Goal: Use online tool/utility: Utilize a website feature to perform a specific function

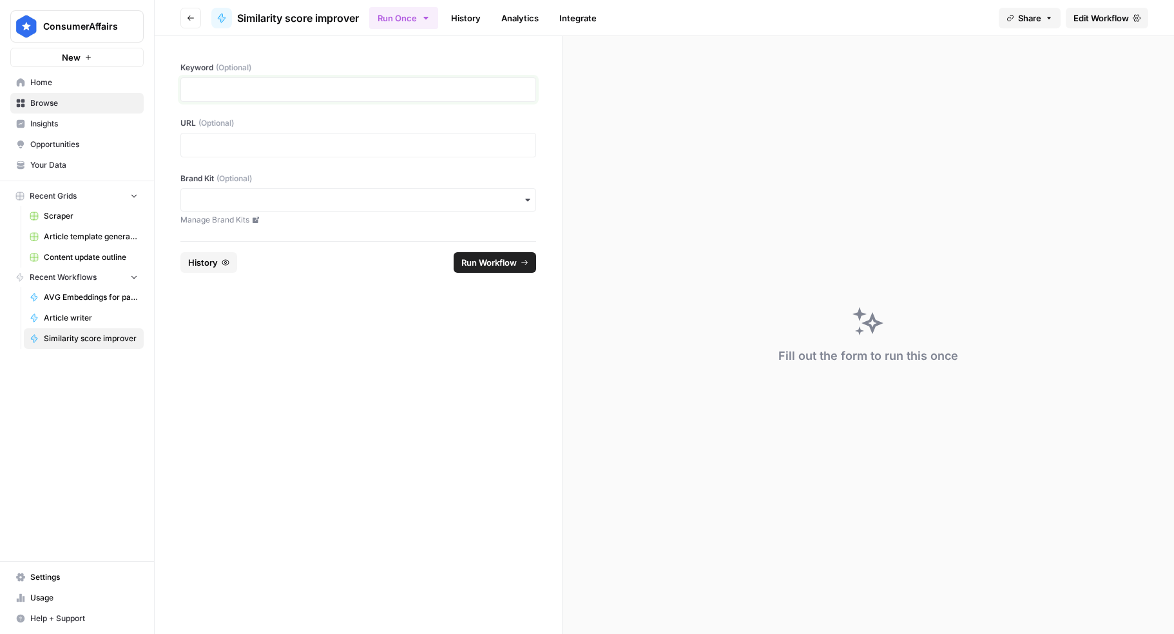
click at [394, 86] on p at bounding box center [358, 89] width 339 height 13
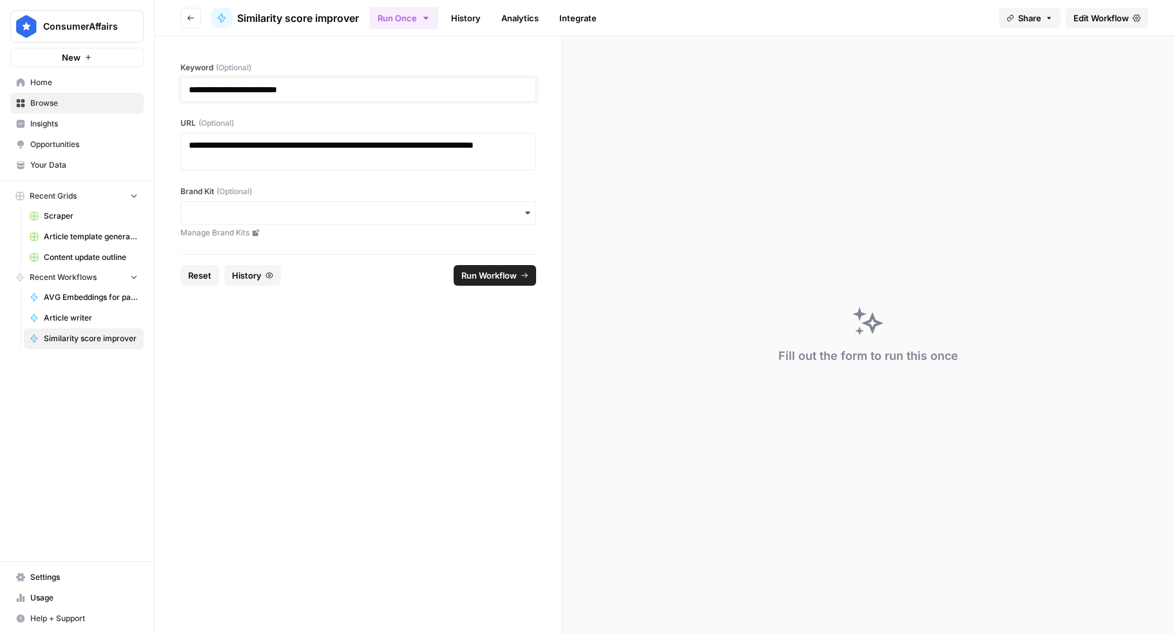
click at [401, 85] on p "**********" at bounding box center [358, 89] width 339 height 13
click at [470, 270] on span "Run Workflow" at bounding box center [488, 275] width 55 height 13
